Goal: Register for event/course

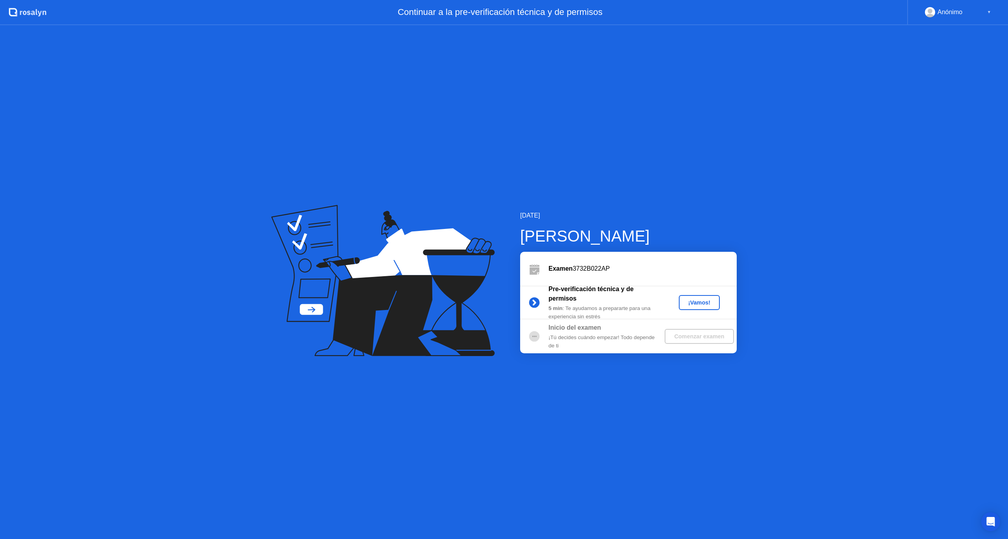
click at [698, 304] on div "¡Vamos!" at bounding box center [699, 303] width 35 height 6
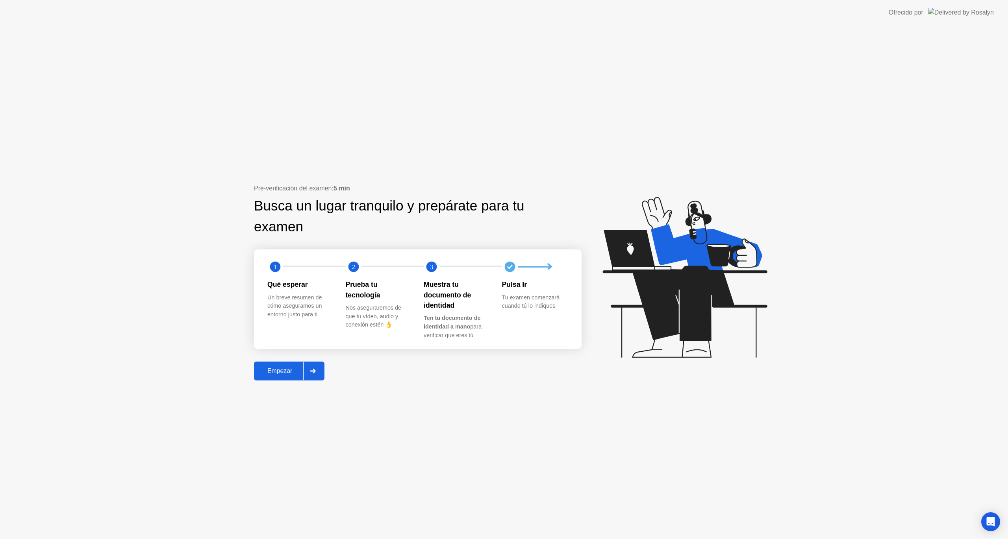
click at [288, 376] on button "Empezar" at bounding box center [289, 371] width 70 height 19
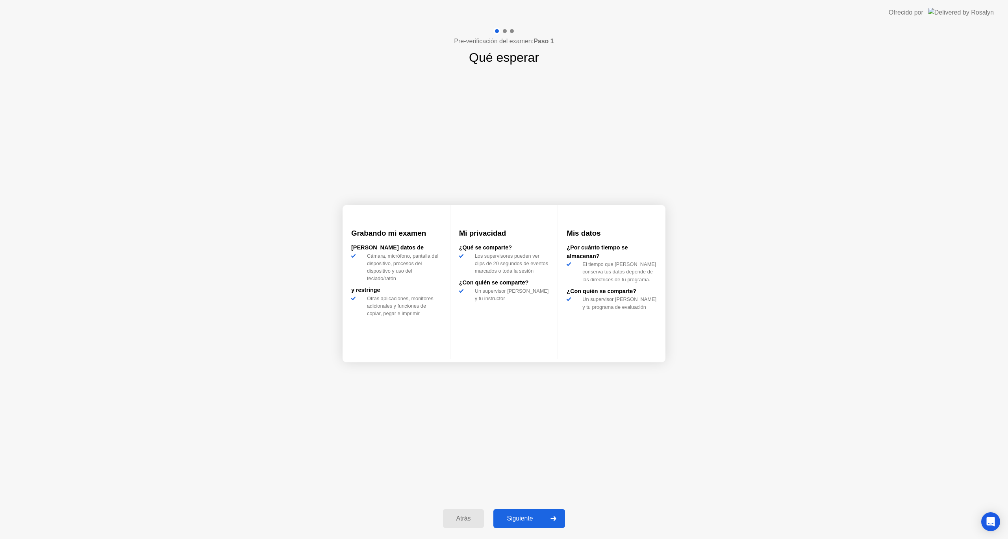
click at [521, 522] on div "Siguiente" at bounding box center [520, 518] width 48 height 7
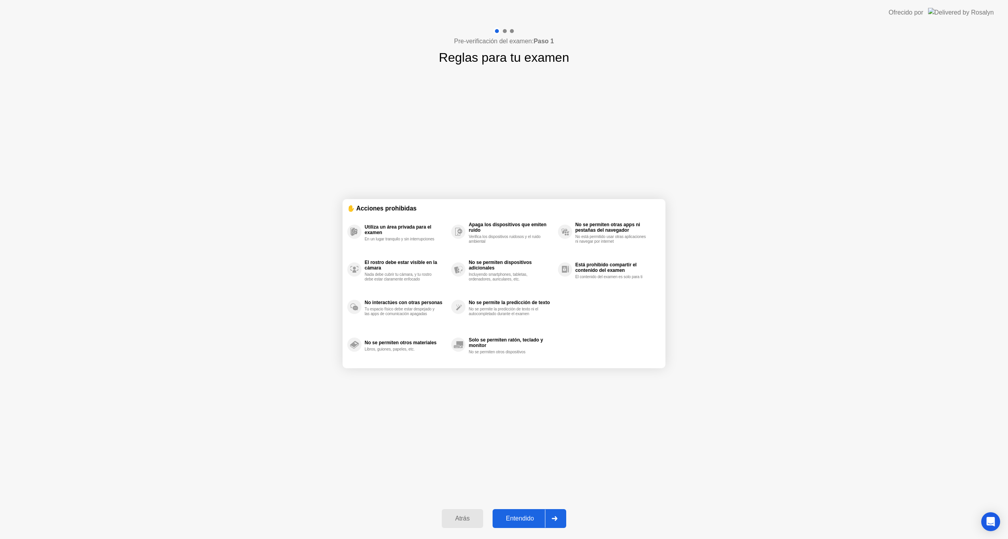
click at [536, 518] on div "Entendido" at bounding box center [520, 518] width 50 height 7
select select "**********"
select select "*******"
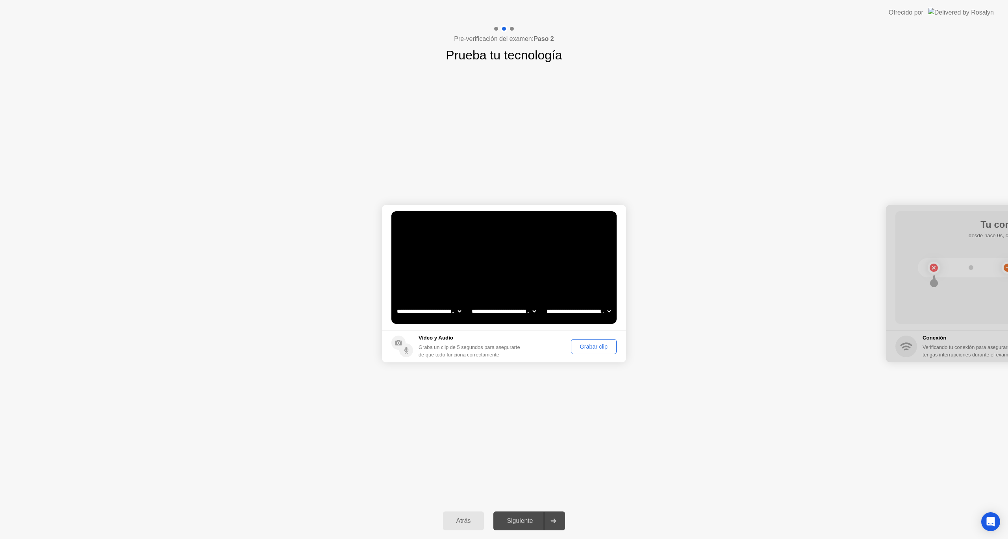
click at [587, 347] on div "Grabar clip" at bounding box center [594, 347] width 40 height 6
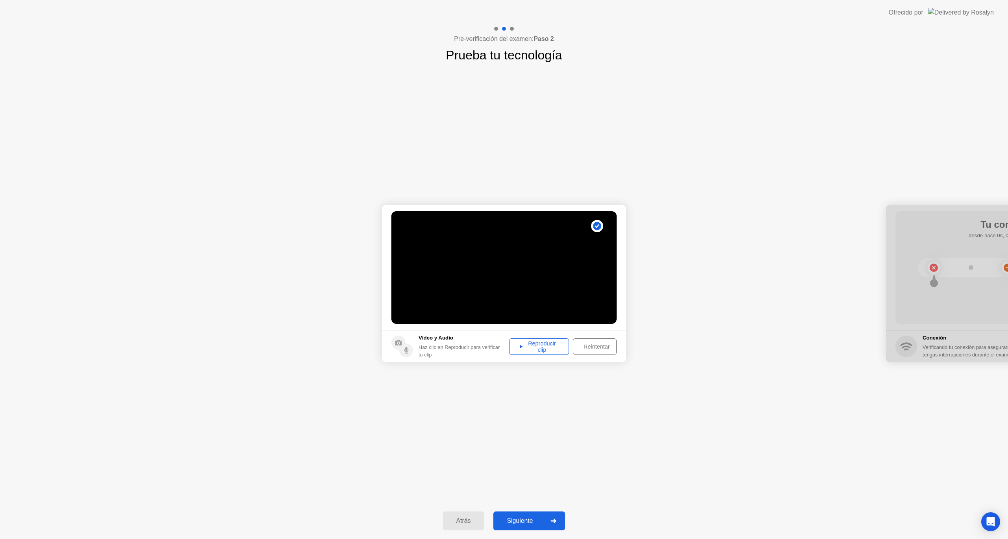
click at [545, 347] on div "Reproducir clip" at bounding box center [539, 347] width 54 height 13
click at [528, 523] on div "Siguiente" at bounding box center [520, 521] width 48 height 7
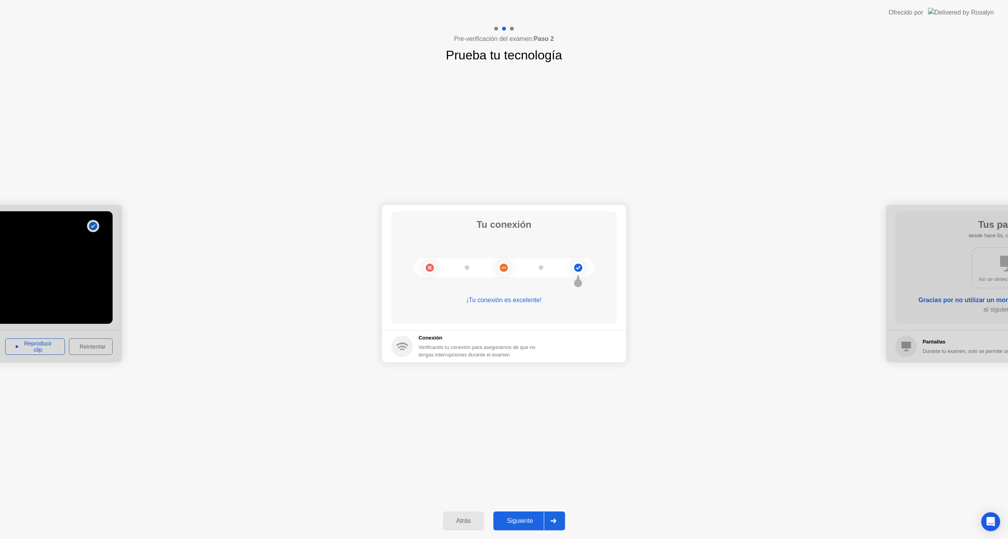
click at [531, 518] on div "Siguiente" at bounding box center [520, 521] width 48 height 7
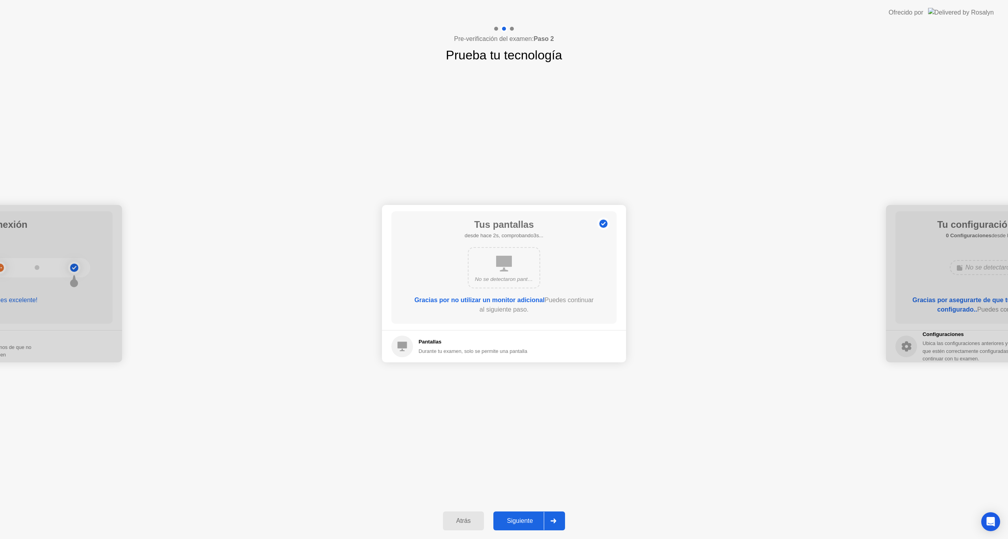
click at [525, 520] on div "Siguiente" at bounding box center [520, 521] width 48 height 7
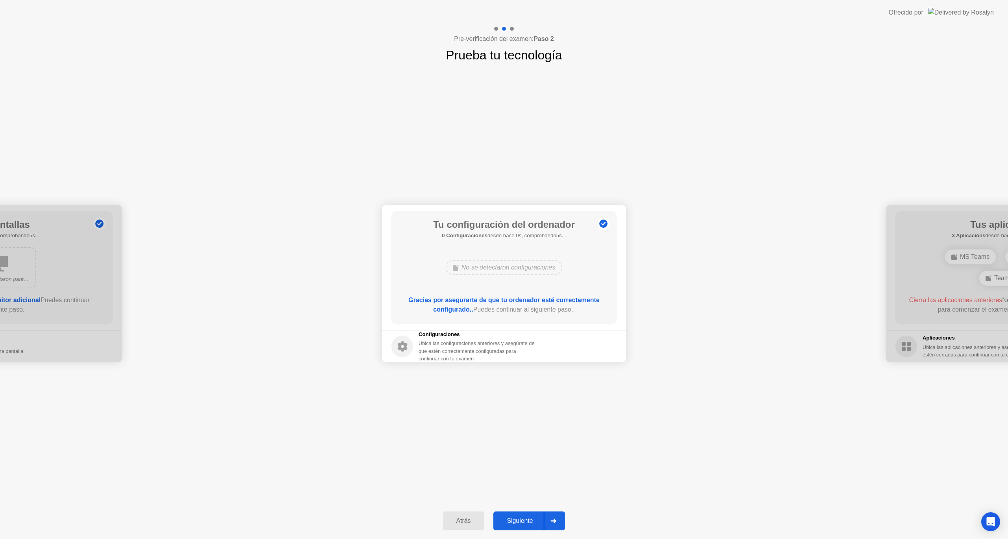
click at [528, 525] on div "Siguiente" at bounding box center [520, 521] width 48 height 7
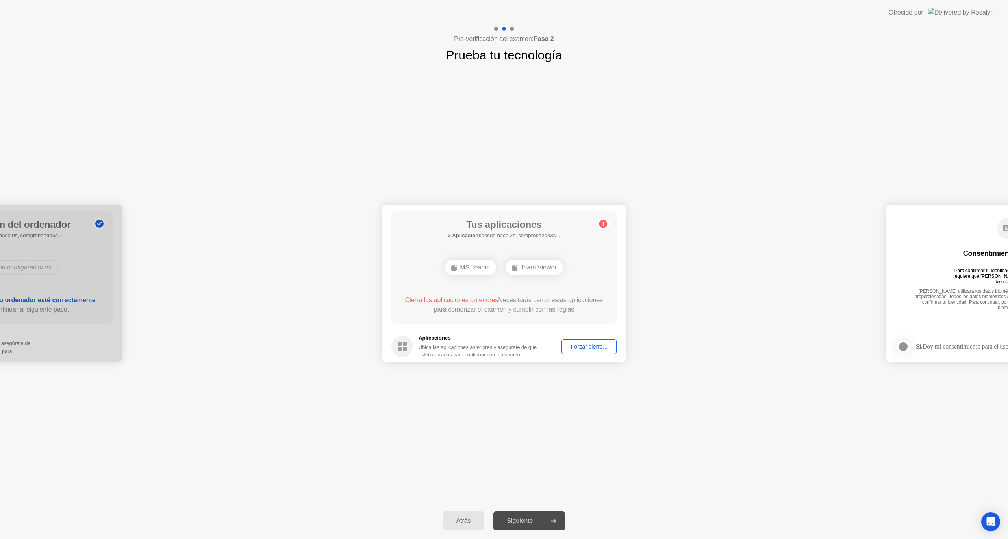
click at [587, 347] on div "Forzar cierre..." at bounding box center [589, 347] width 50 height 6
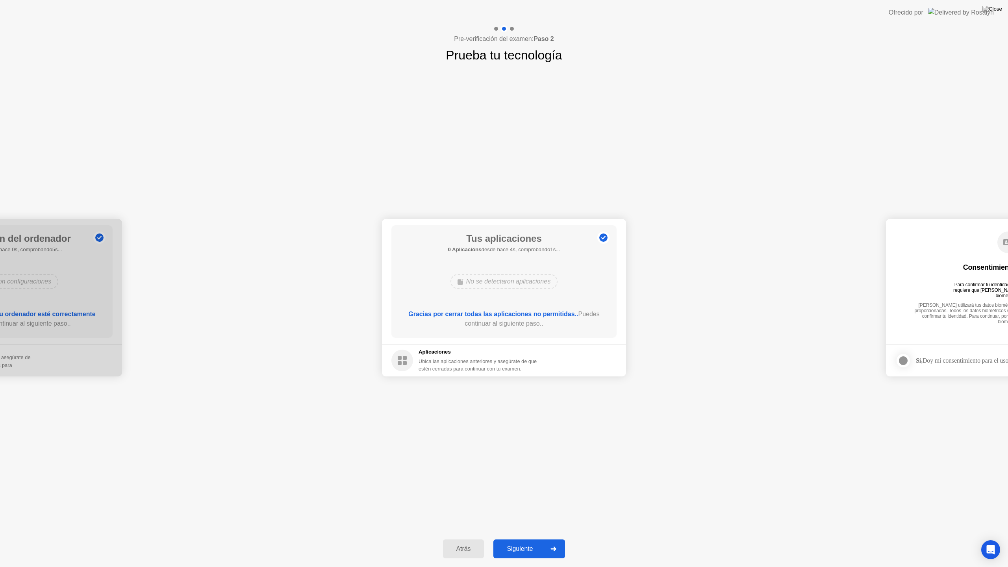
click at [537, 539] on div "Siguiente" at bounding box center [520, 548] width 48 height 7
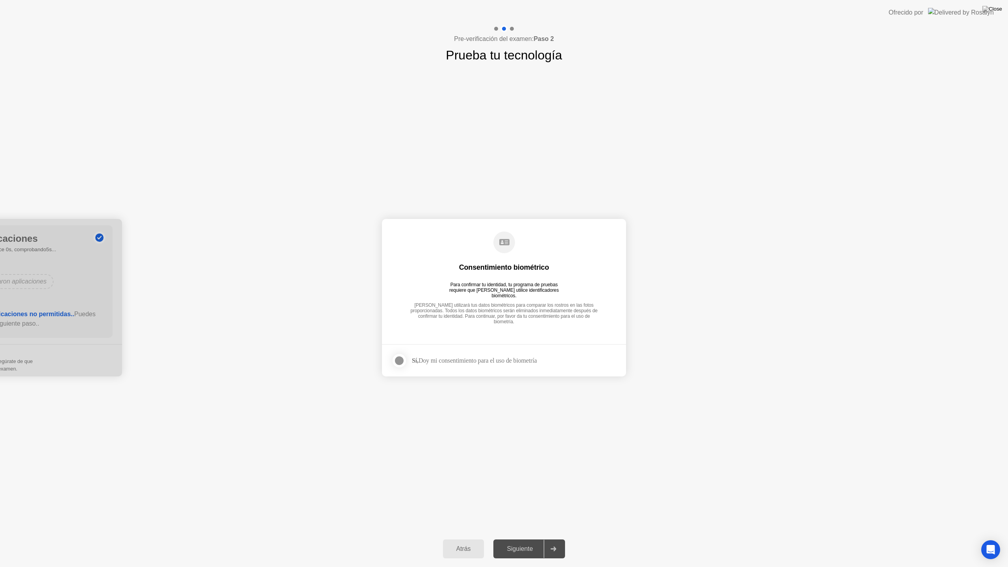
click at [401, 361] on div at bounding box center [398, 360] width 9 height 9
click at [530, 539] on div "Siguiente" at bounding box center [520, 548] width 48 height 7
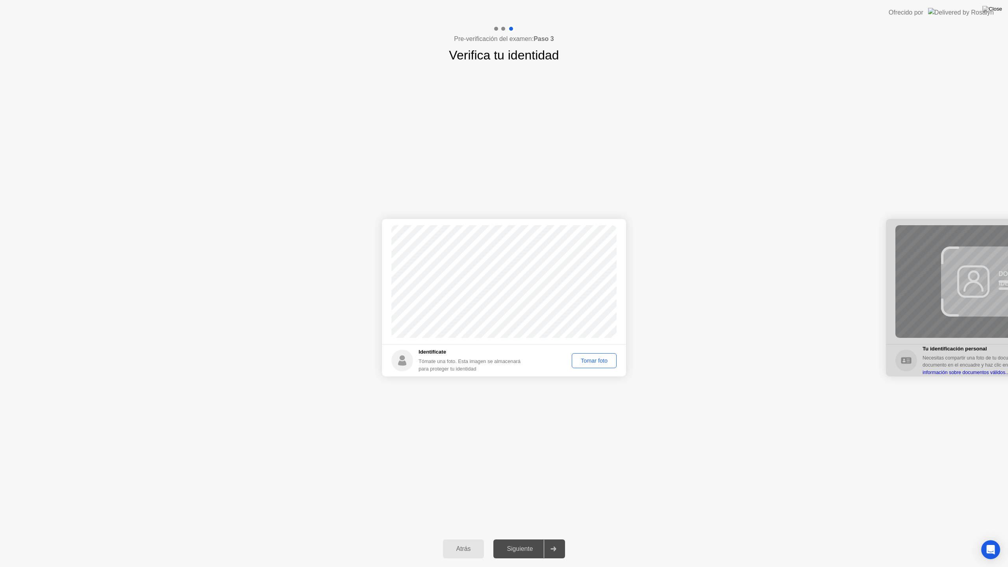
click at [594, 360] on div "Tomar foto" at bounding box center [593, 360] width 39 height 6
click at [530, 539] on div "Siguiente" at bounding box center [520, 548] width 48 height 7
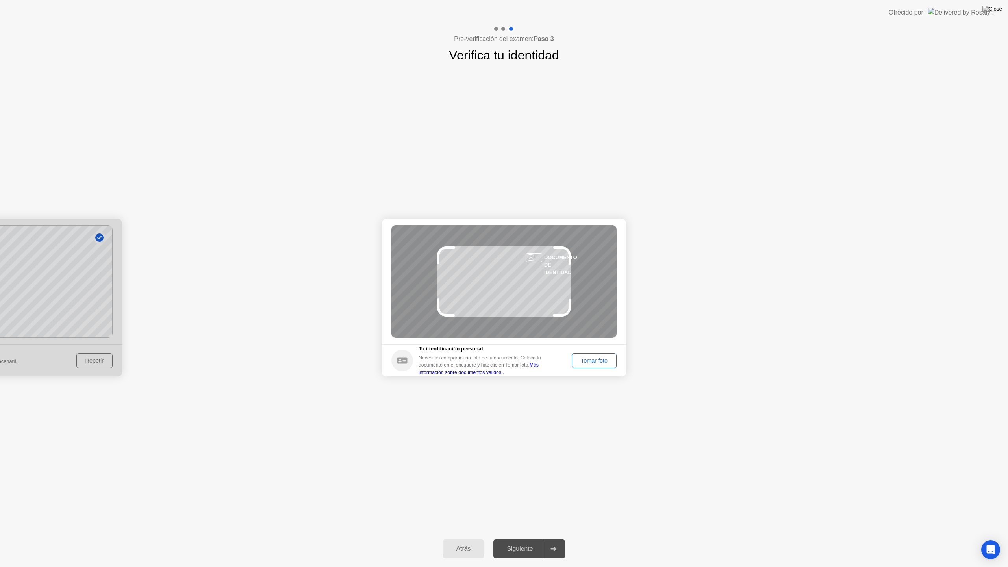
click at [596, 360] on div "Tomar foto" at bounding box center [593, 360] width 39 height 6
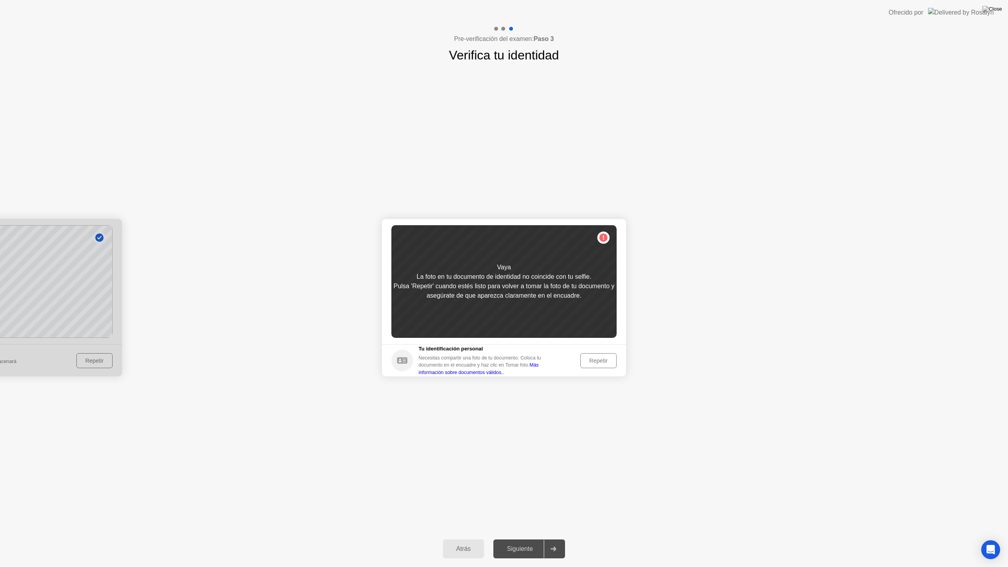
click at [598, 361] on div "Repetir" at bounding box center [598, 360] width 31 height 6
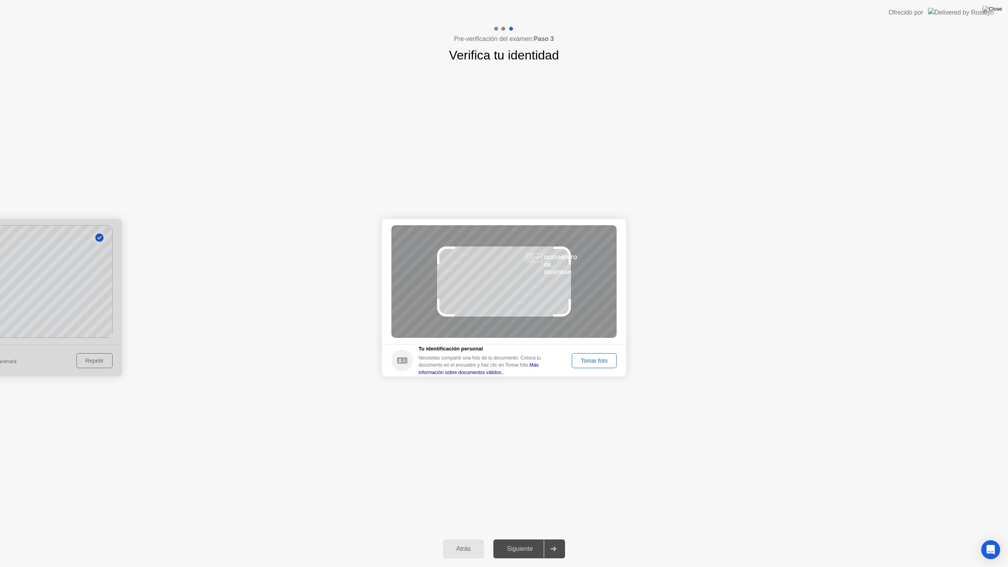
click at [563, 284] on div "DOCUMENTO DE IDENTIDAD" at bounding box center [503, 281] width 225 height 113
click at [586, 360] on div "Tomar foto" at bounding box center [593, 360] width 39 height 6
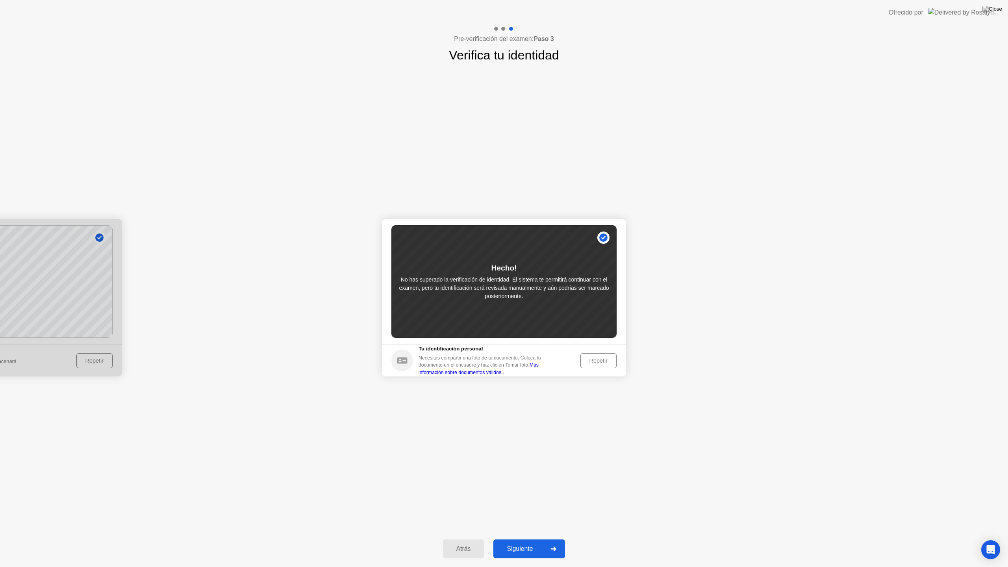
click at [531, 539] on div "Siguiente" at bounding box center [520, 548] width 48 height 7
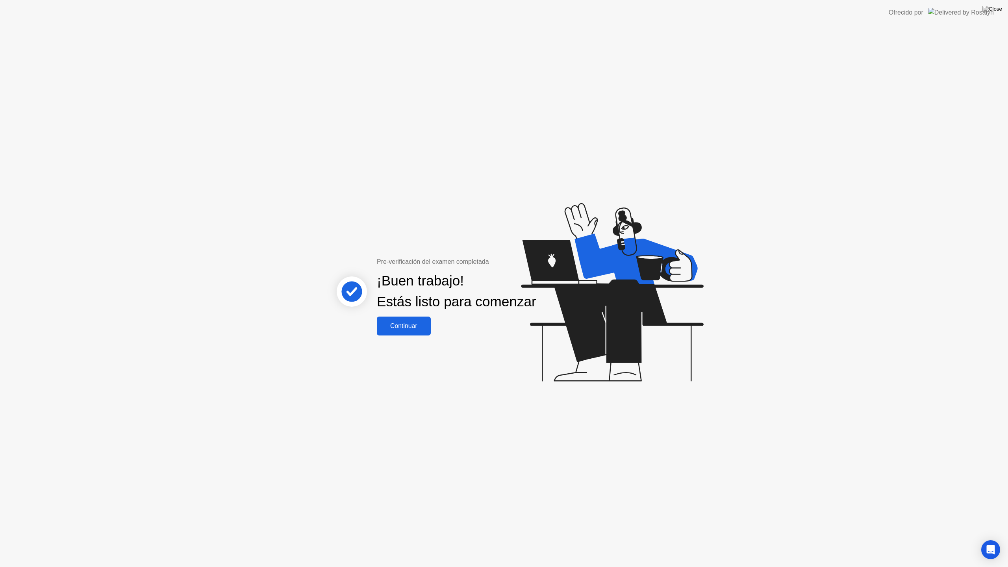
click at [426, 330] on div "Continuar" at bounding box center [403, 325] width 49 height 7
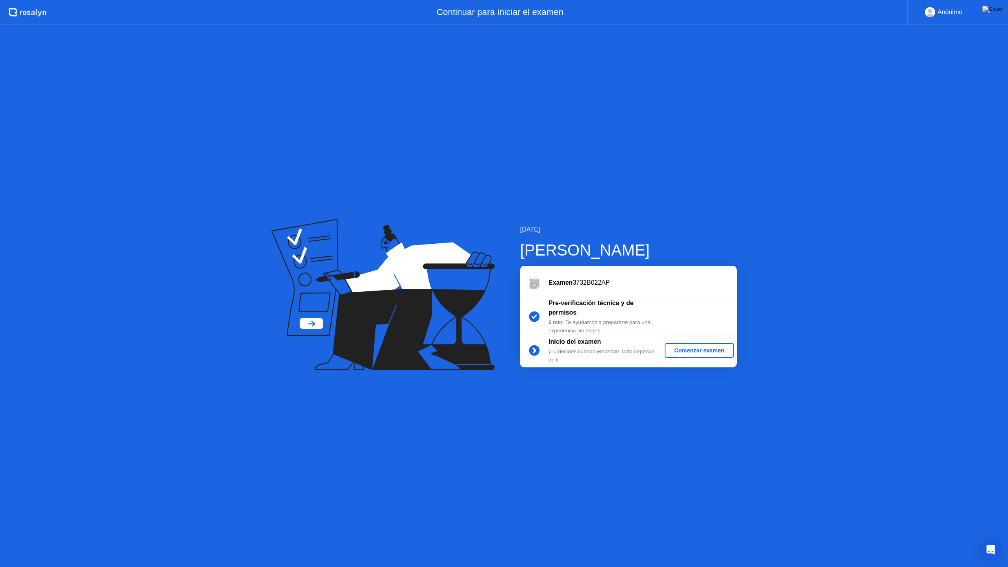
click at [704, 354] on div "Comenzar examen" at bounding box center [699, 350] width 63 height 6
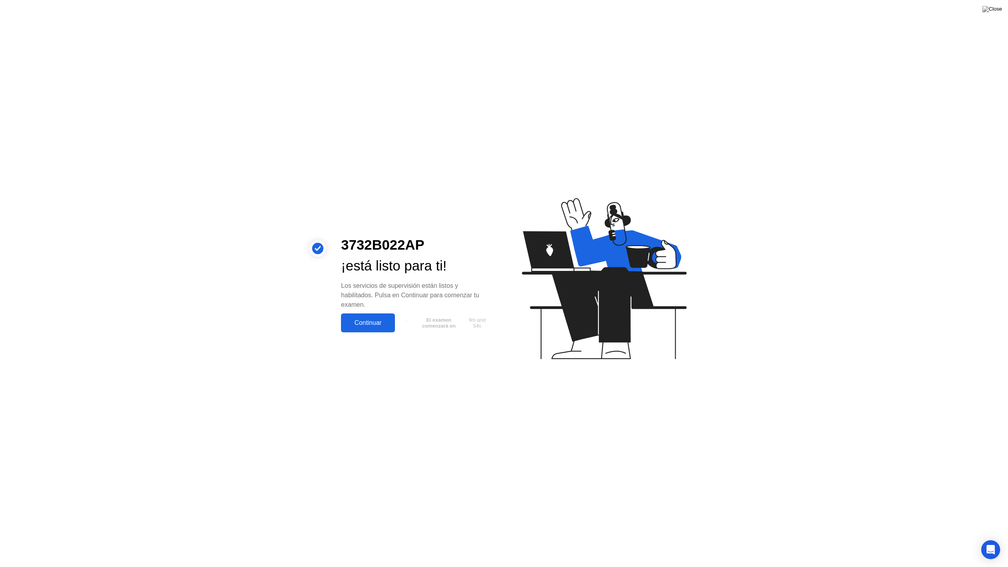
click at [369, 325] on div "Continuar" at bounding box center [367, 322] width 49 height 7
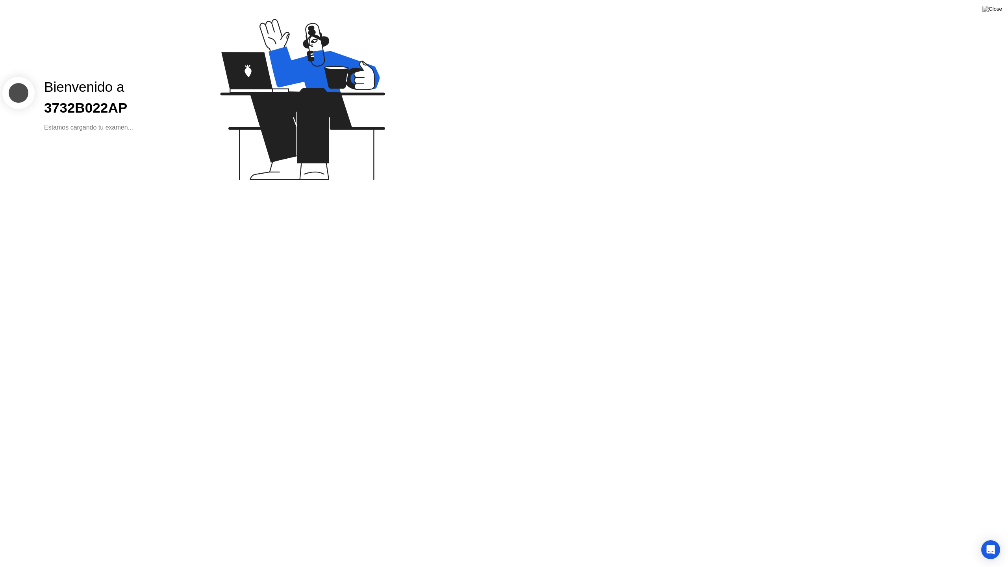
click video
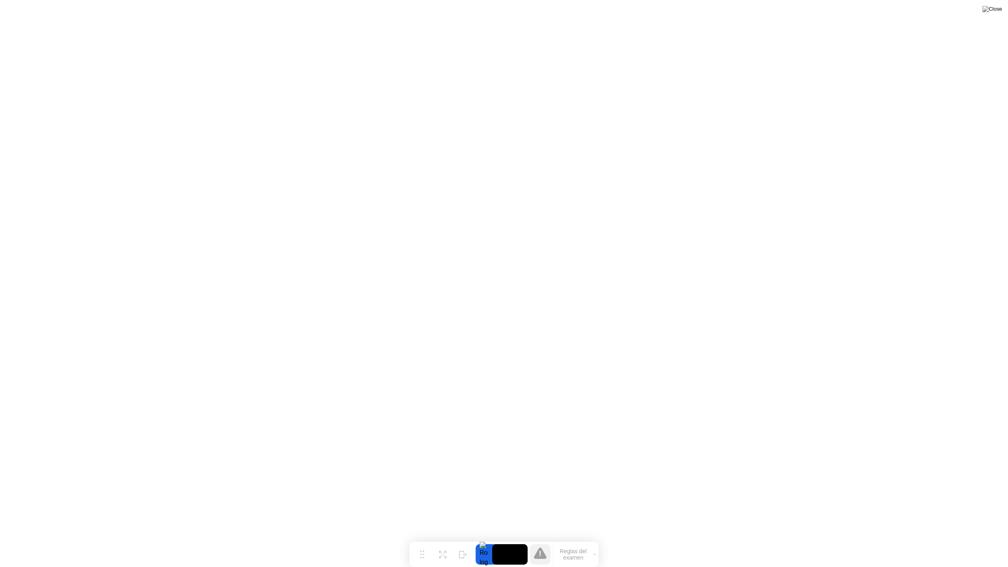
click at [578, 539] on button "Reglas del examen" at bounding box center [575, 554] width 45 height 13
